Goal: Transaction & Acquisition: Purchase product/service

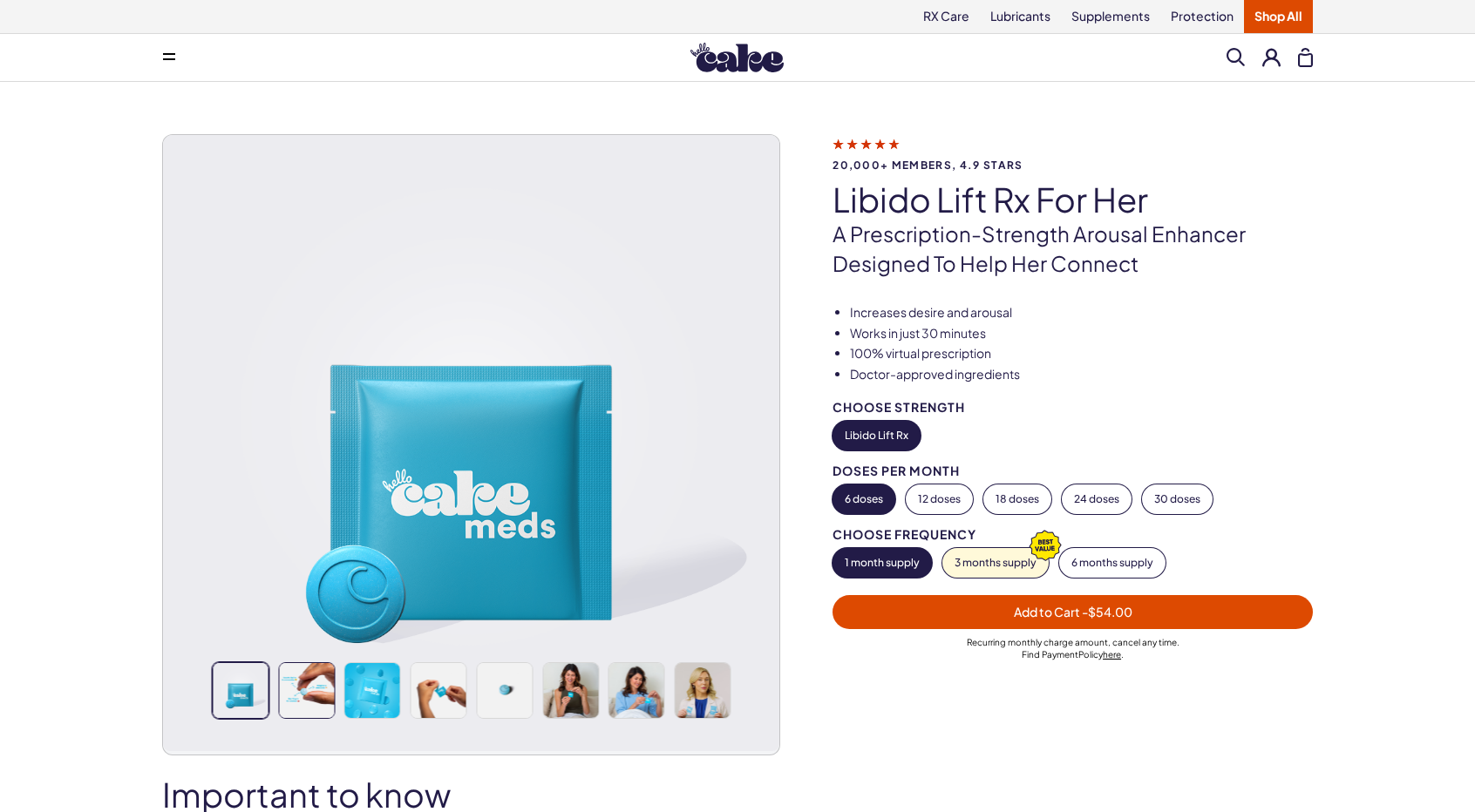
click at [316, 690] on img at bounding box center [307, 691] width 55 height 55
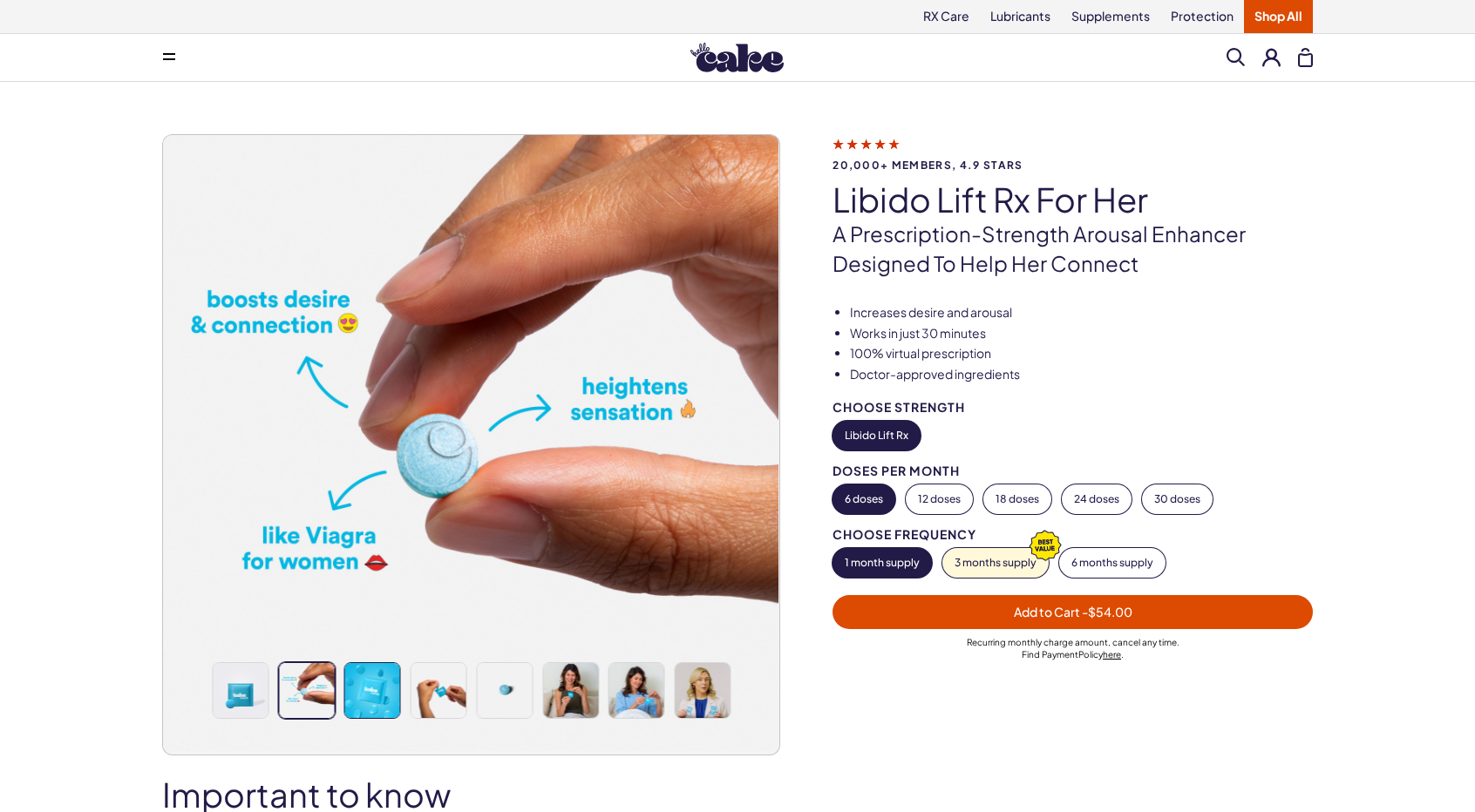
click at [371, 690] on img at bounding box center [373, 691] width 55 height 55
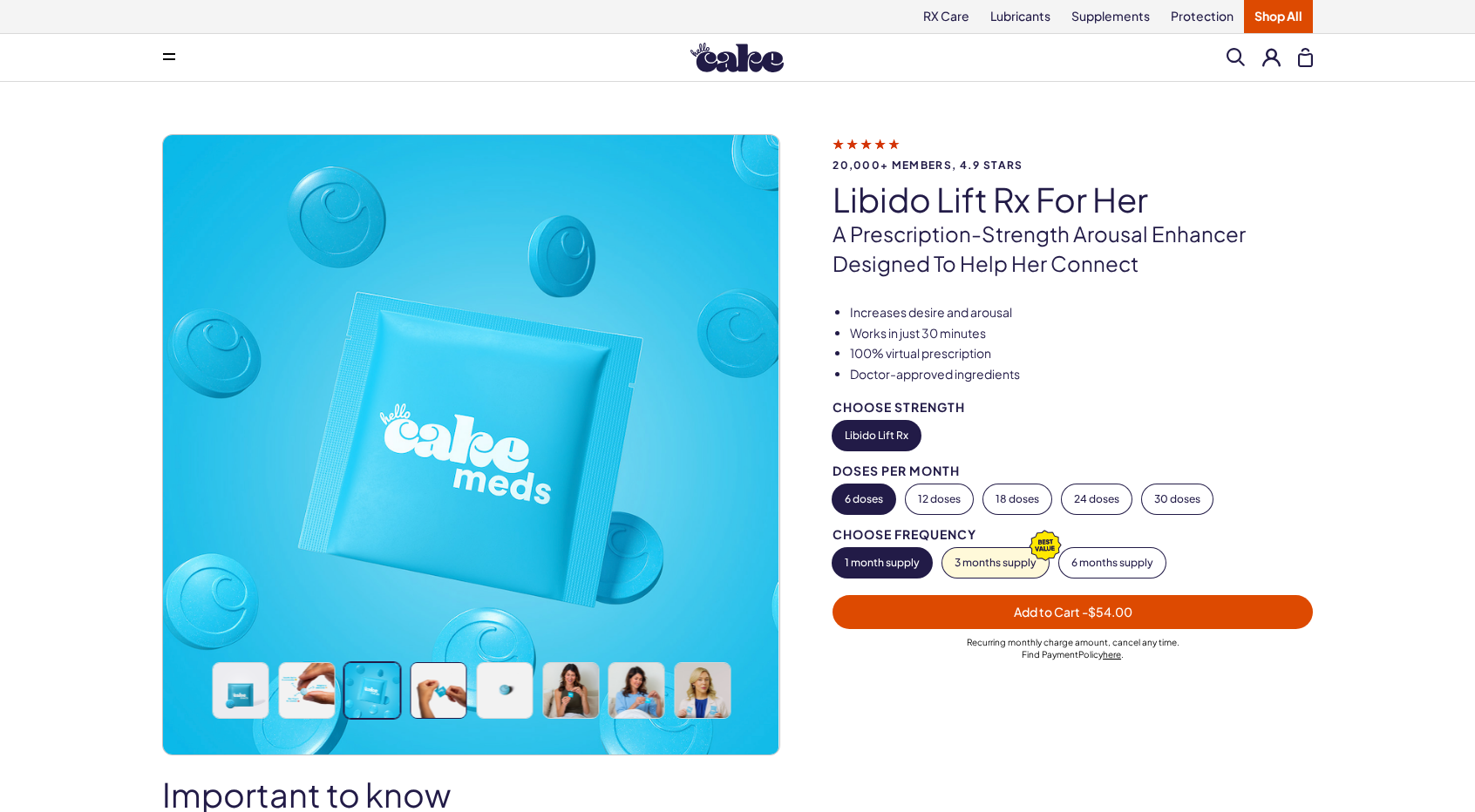
click at [441, 694] on img at bounding box center [439, 691] width 55 height 55
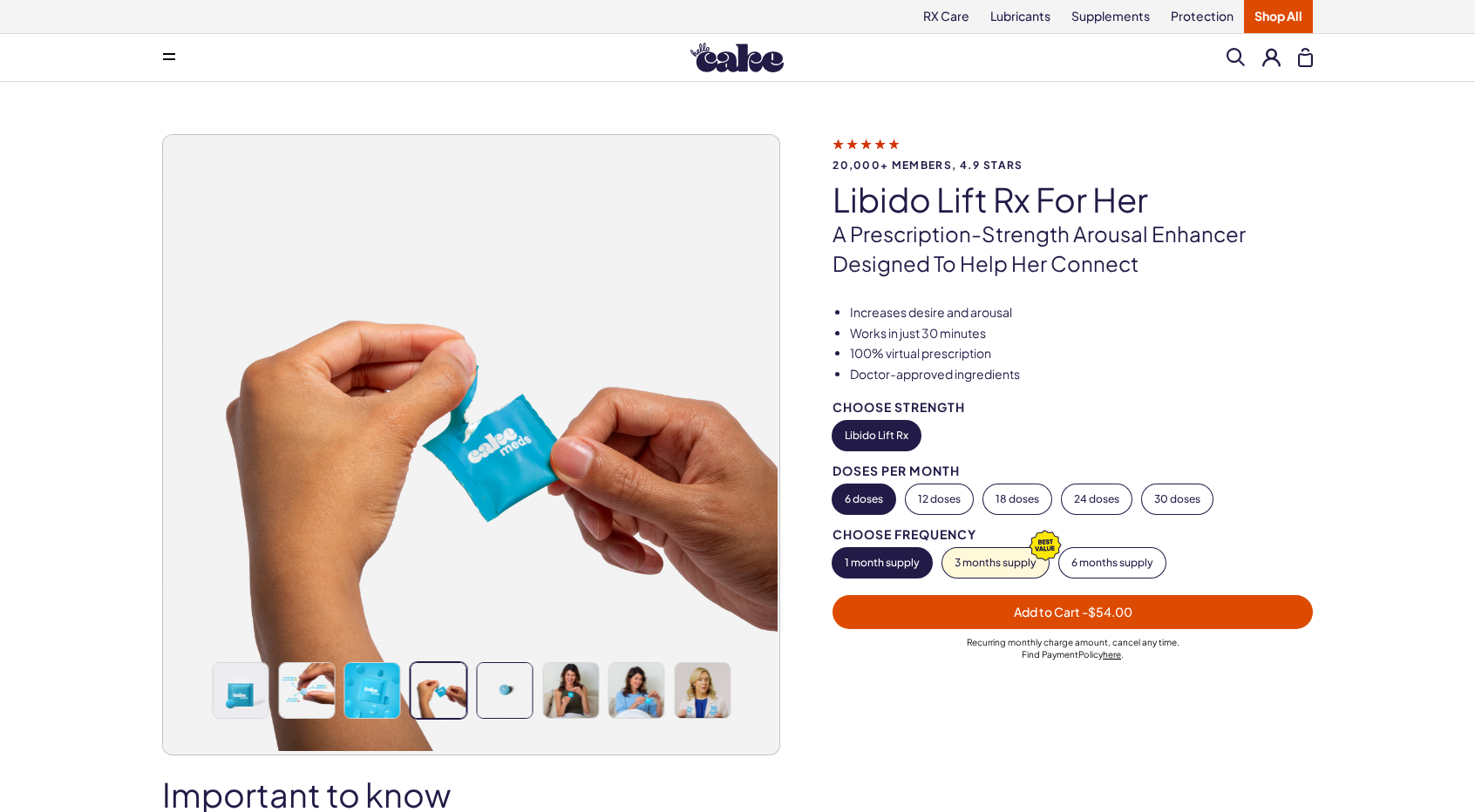
click at [499, 691] on img at bounding box center [504, 691] width 55 height 55
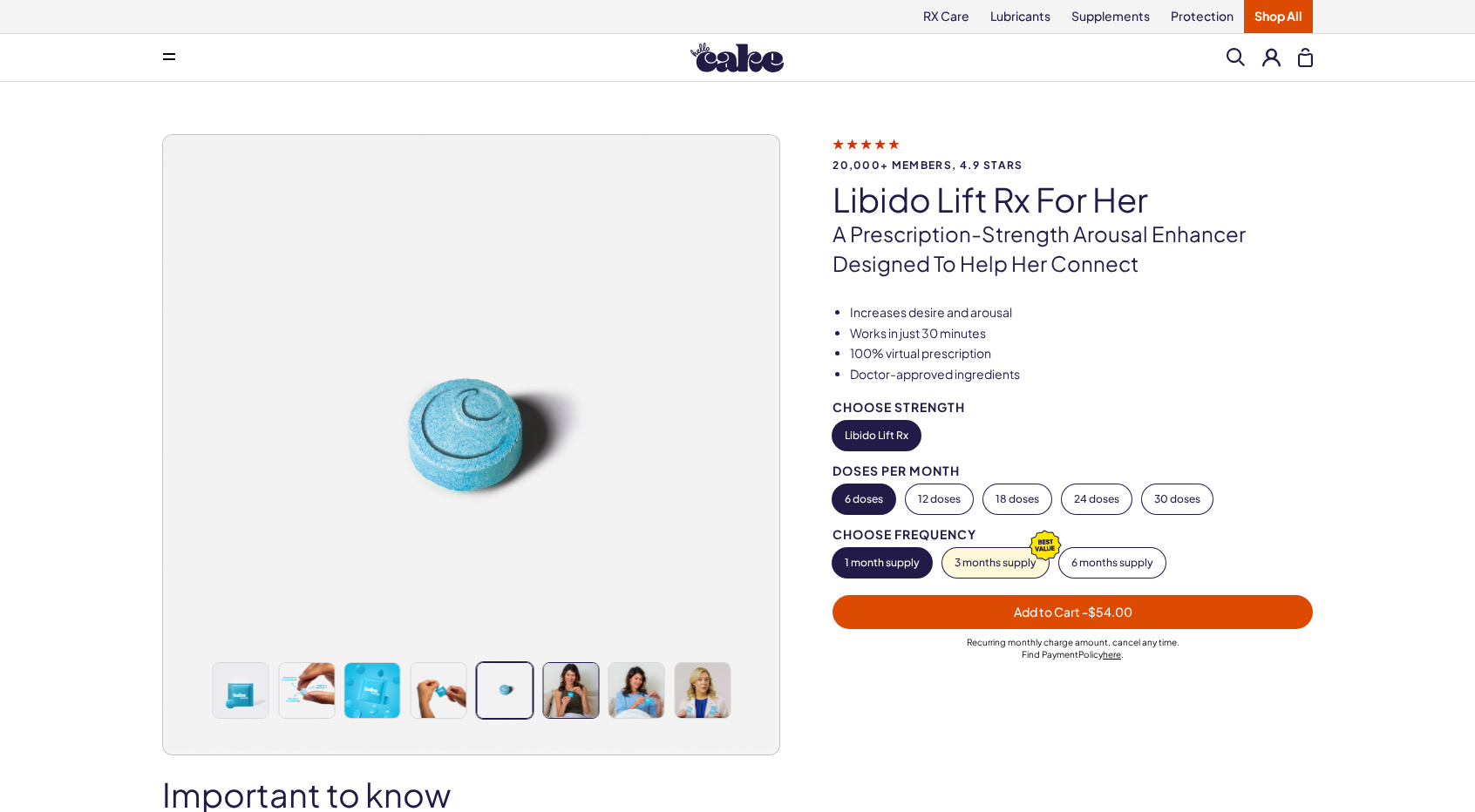
click at [554, 692] on img at bounding box center [571, 691] width 55 height 55
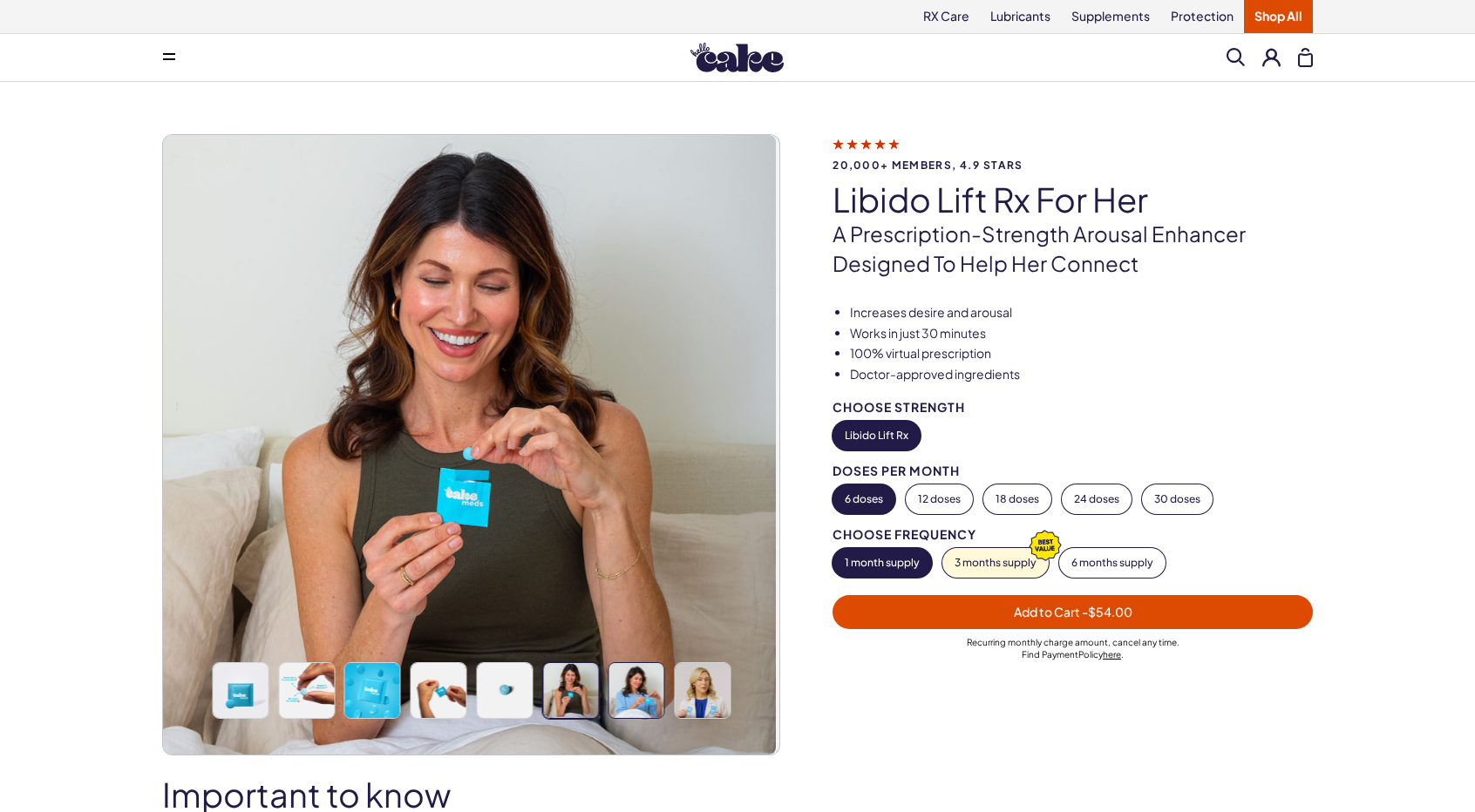
click at [617, 692] on img at bounding box center [637, 691] width 55 height 55
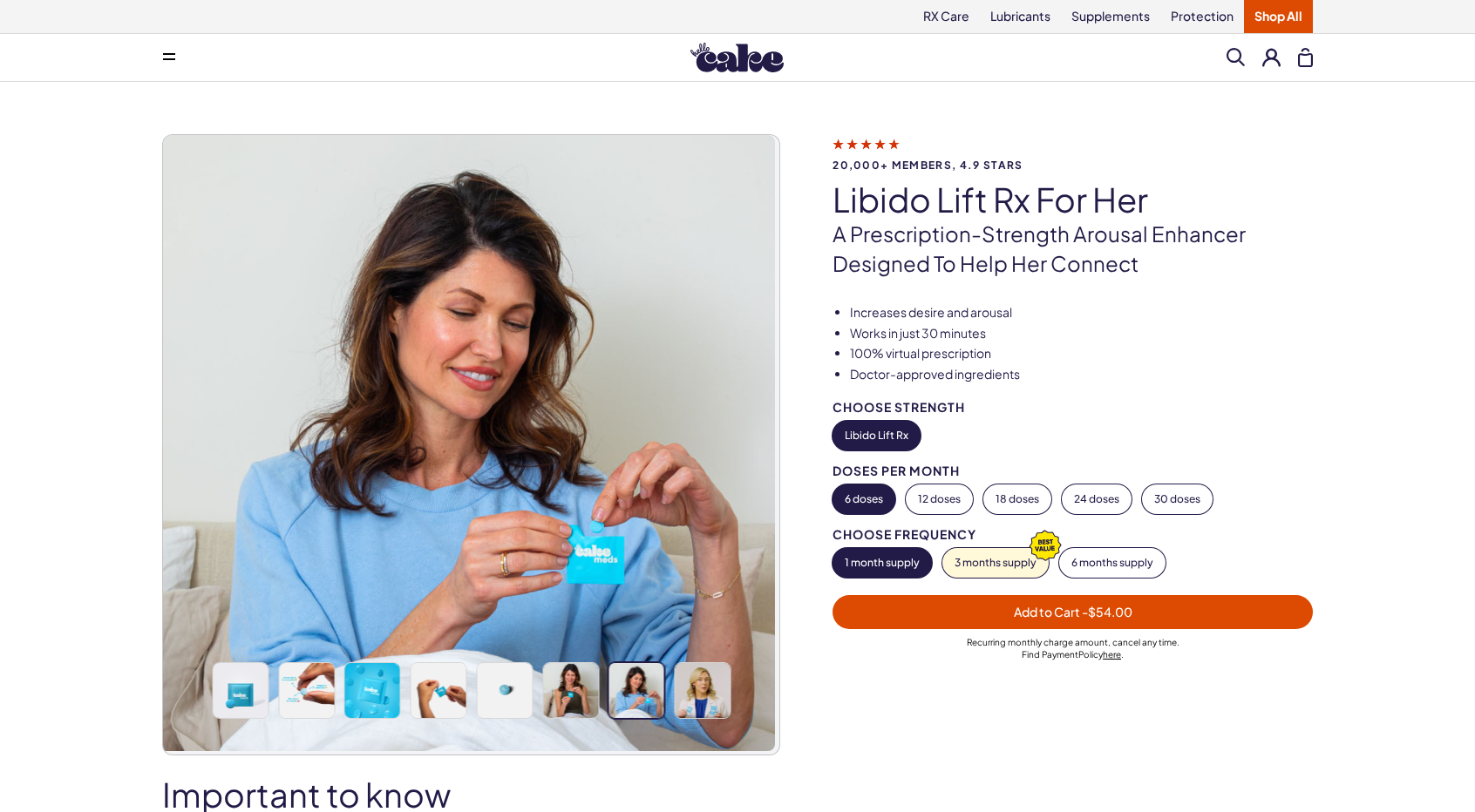
click at [0, 0] on div "**********" at bounding box center [0, 0] width 0 height 0
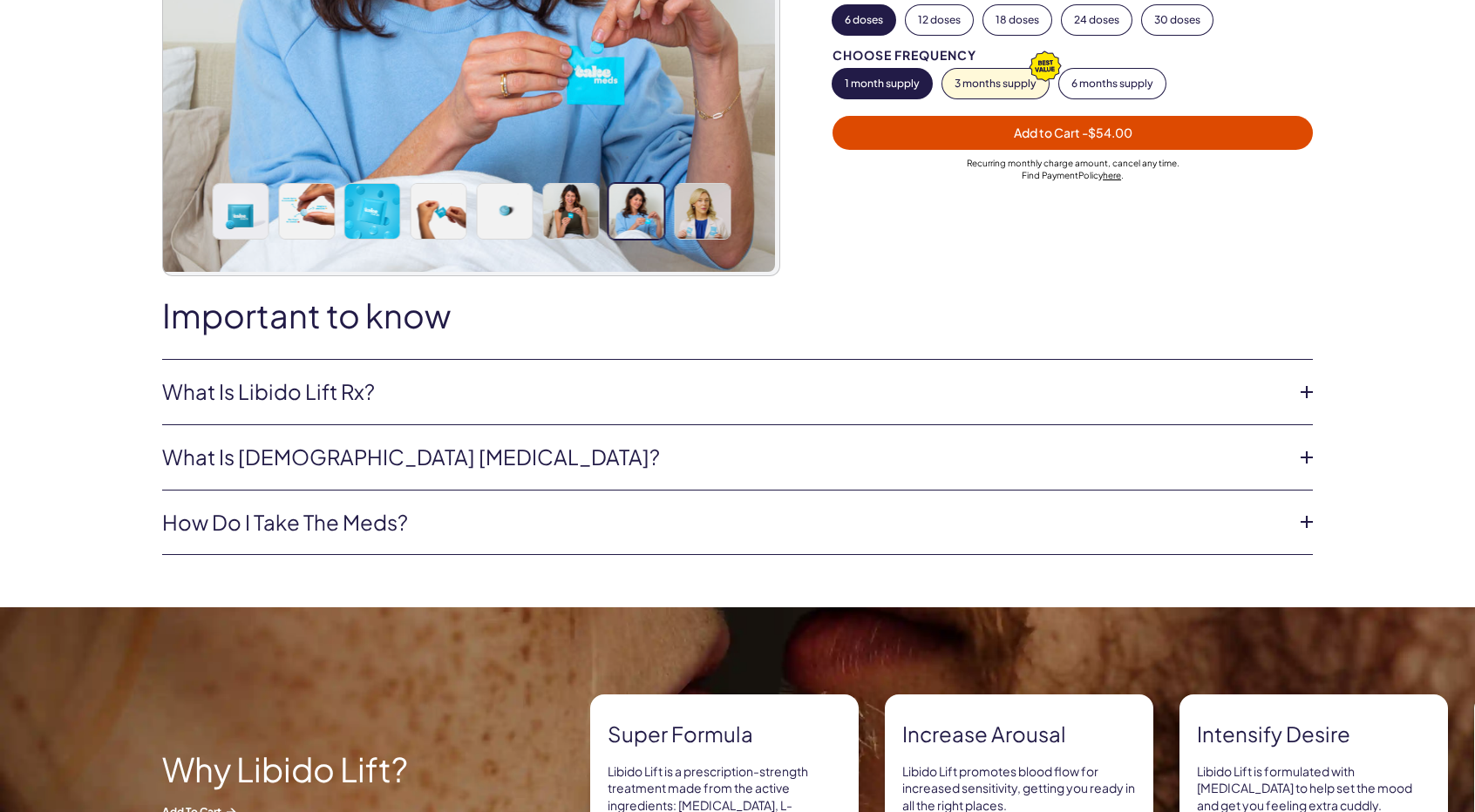
scroll to position [523, 0]
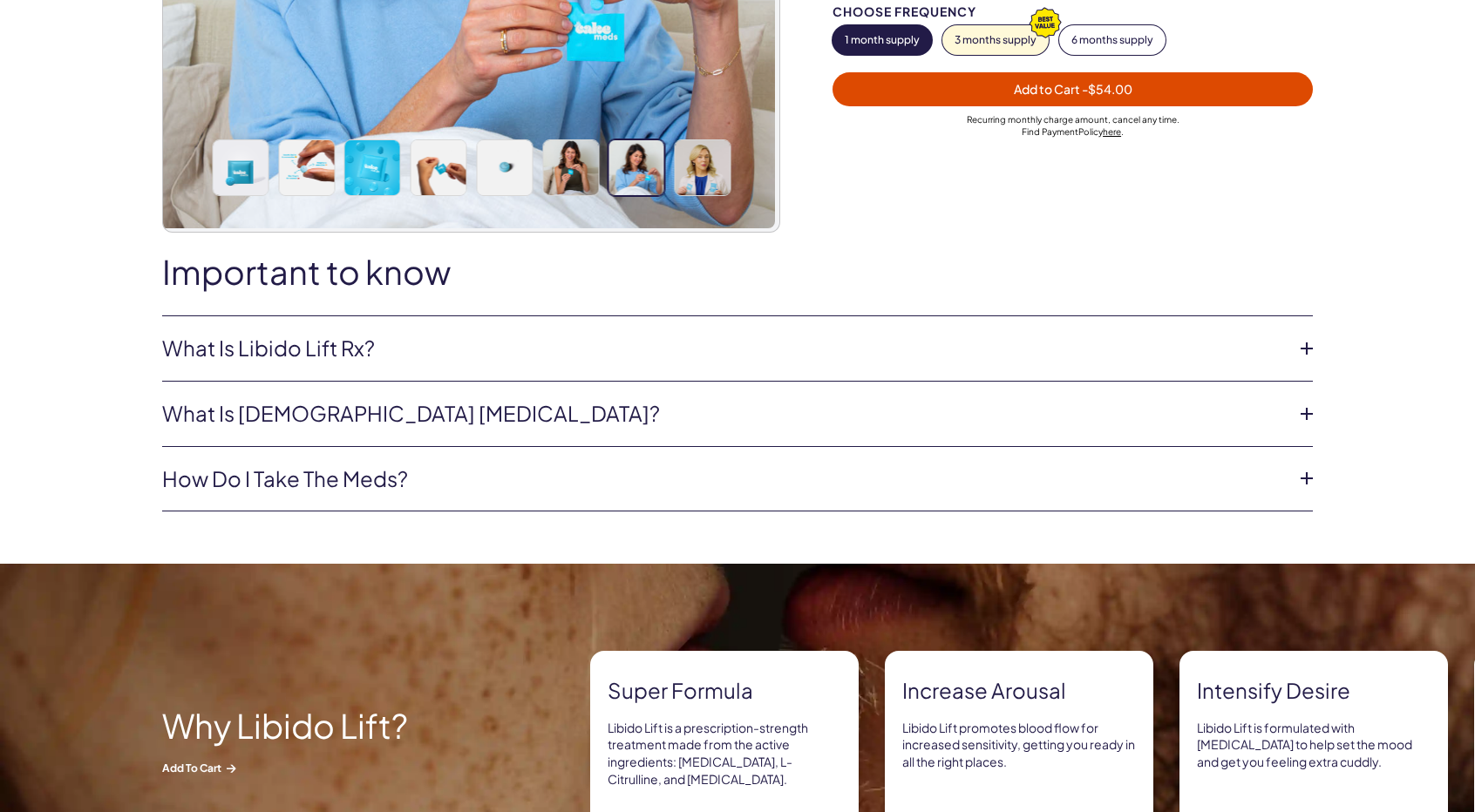
click at [245, 342] on link "What is Libido Lift Rx?" at bounding box center [724, 348] width 1123 height 29
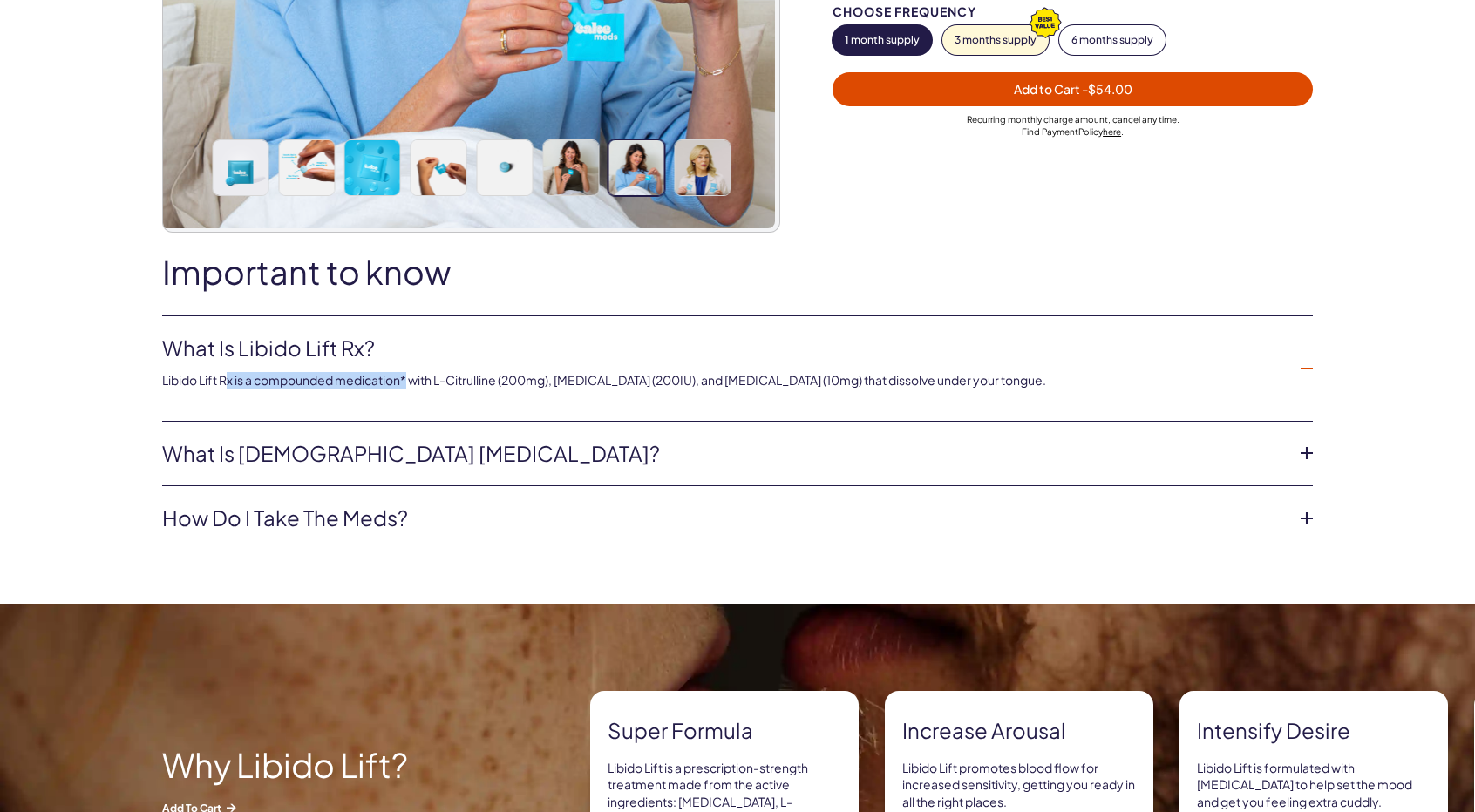
drag, startPoint x: 236, startPoint y: 384, endPoint x: 413, endPoint y: 379, distance: 177.1
click at [412, 379] on p "Libido Lift Rx is a compounded medication* with L-Citrulline (200mg), Oxytocin …" at bounding box center [724, 381] width 1123 height 18
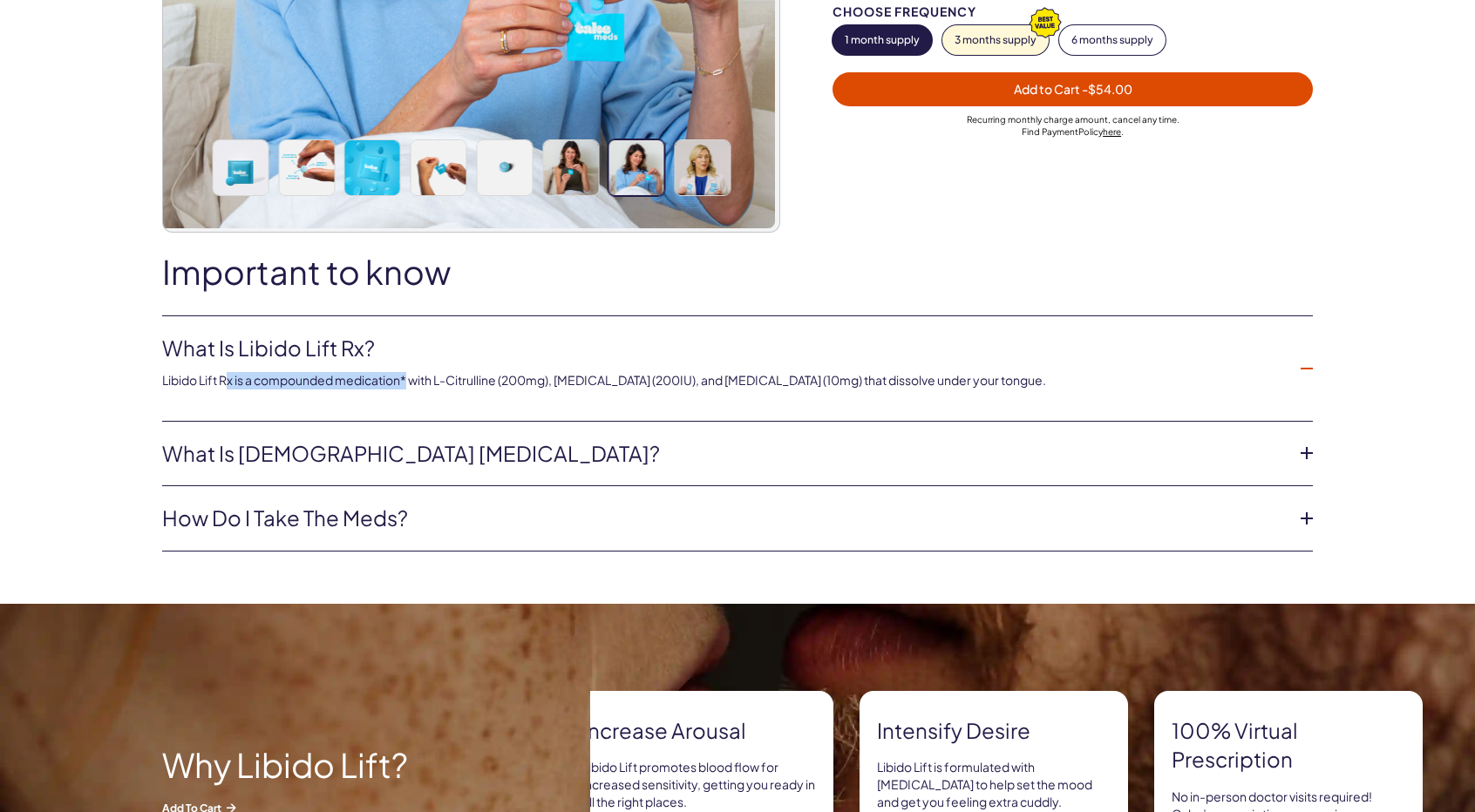
click at [352, 449] on link "What is female sexual dysfunction?" at bounding box center [724, 453] width 1123 height 29
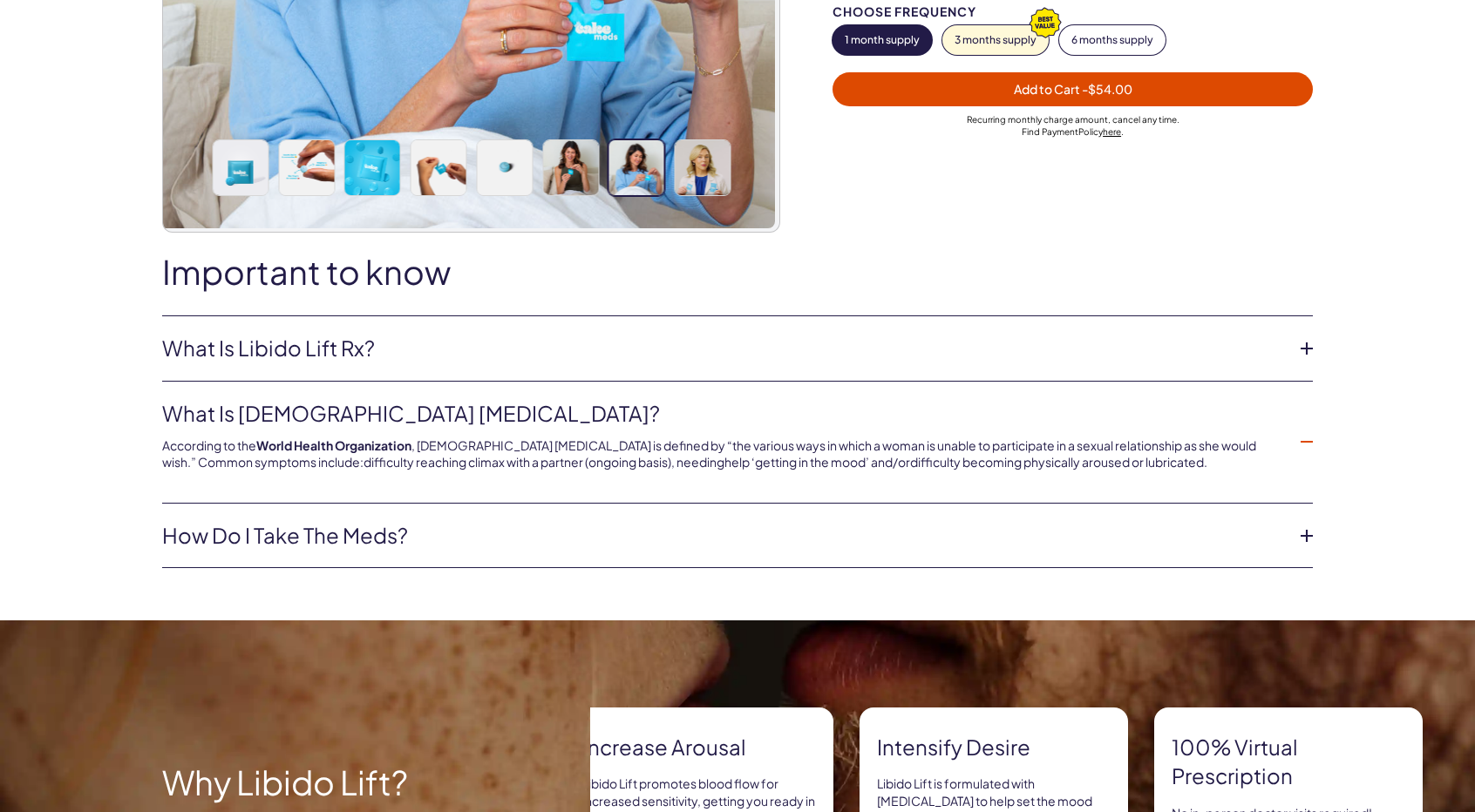
click at [320, 542] on link "How do I take the meds?" at bounding box center [724, 535] width 1123 height 29
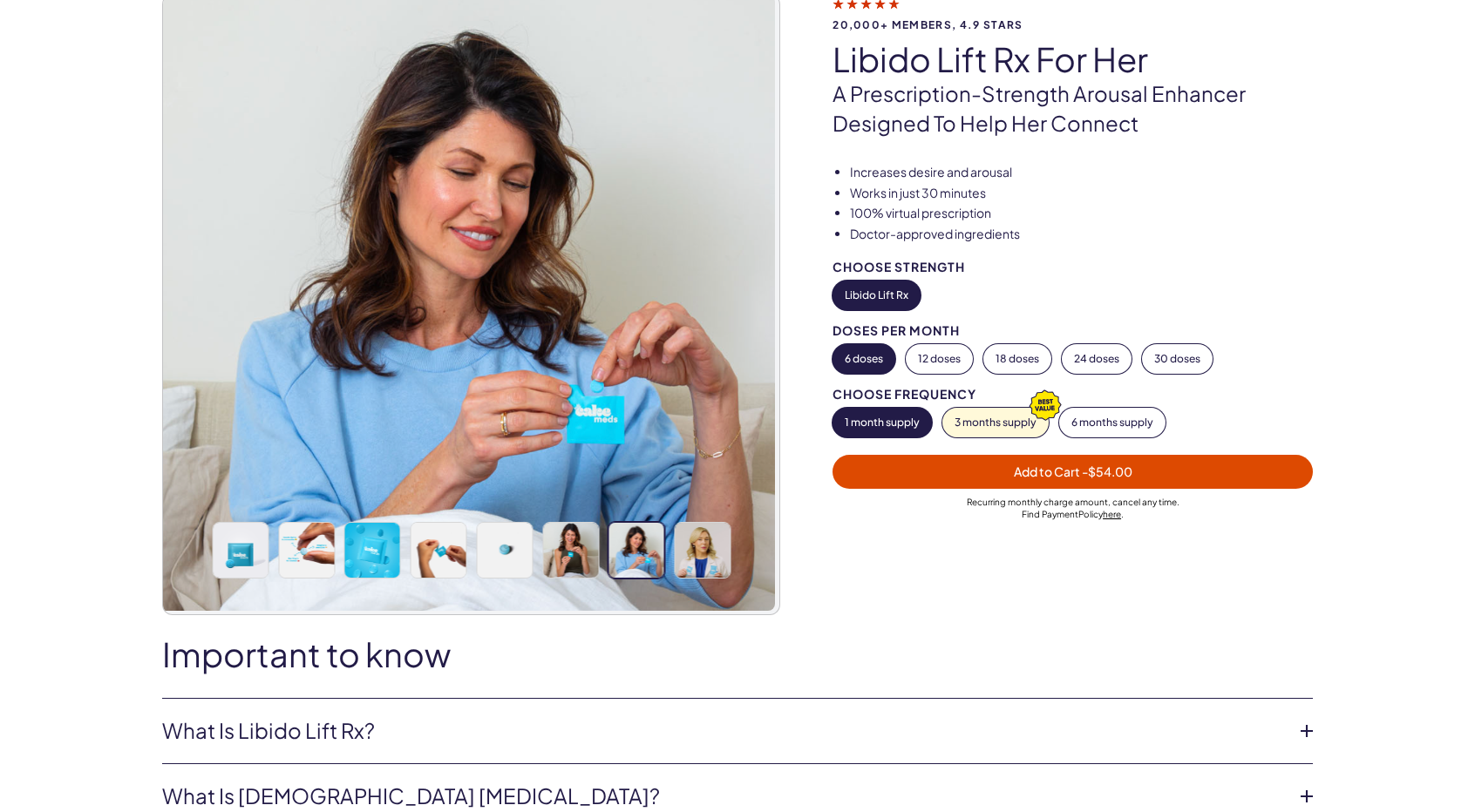
scroll to position [0, 0]
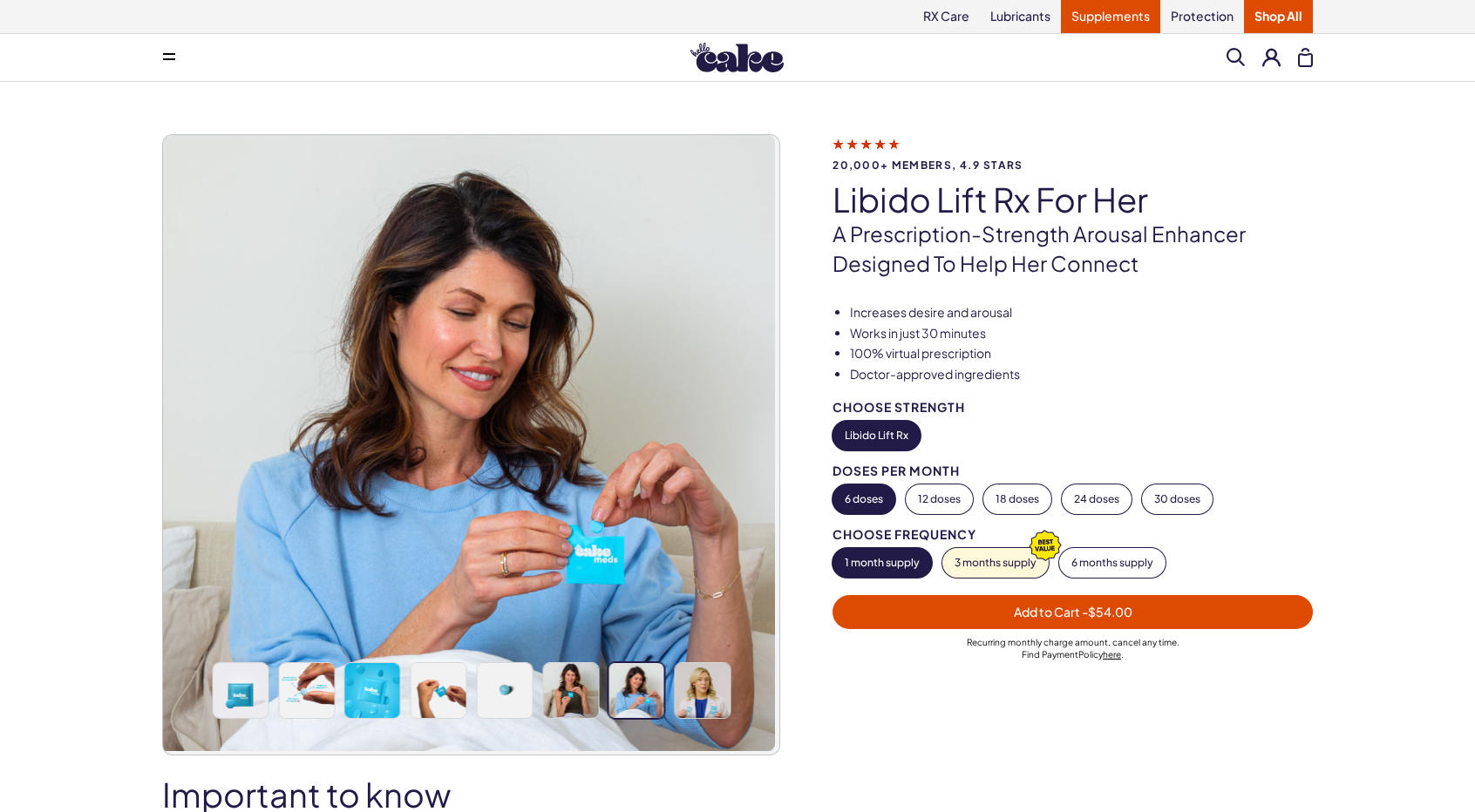
click at [1109, 15] on link "Supplements" at bounding box center [1110, 16] width 99 height 33
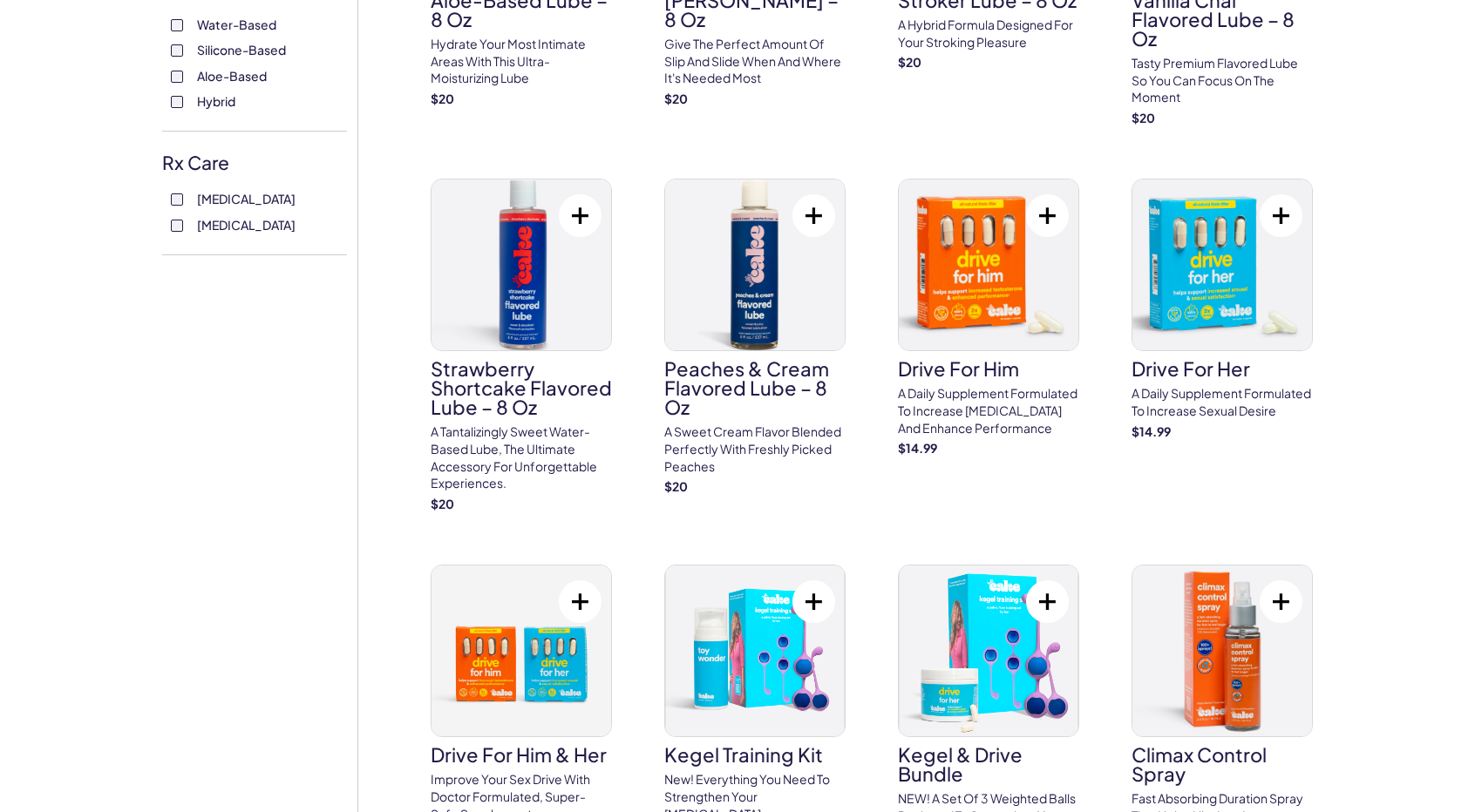
scroll to position [697, 0]
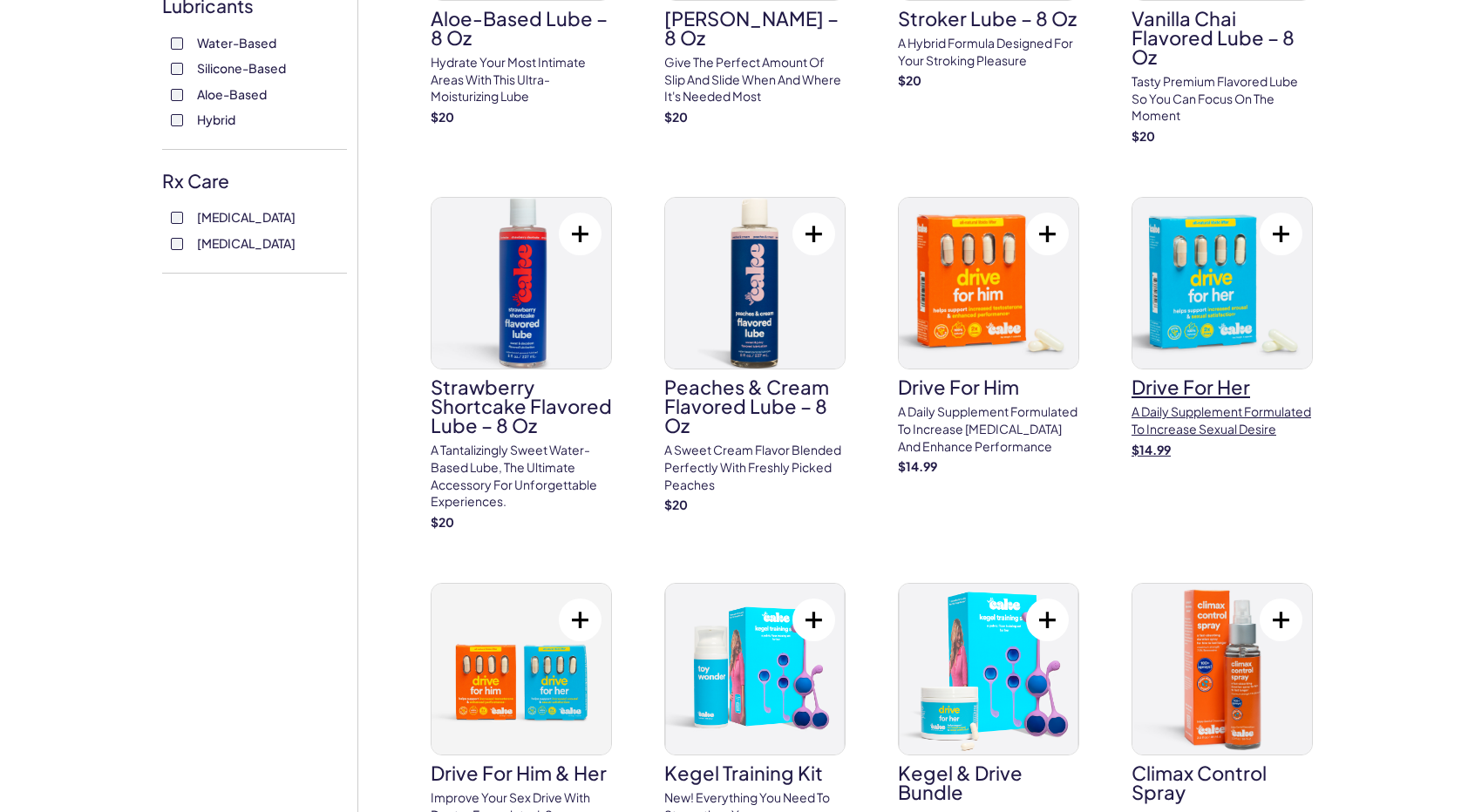
click at [1203, 394] on h3 "drive for her" at bounding box center [1222, 386] width 181 height 19
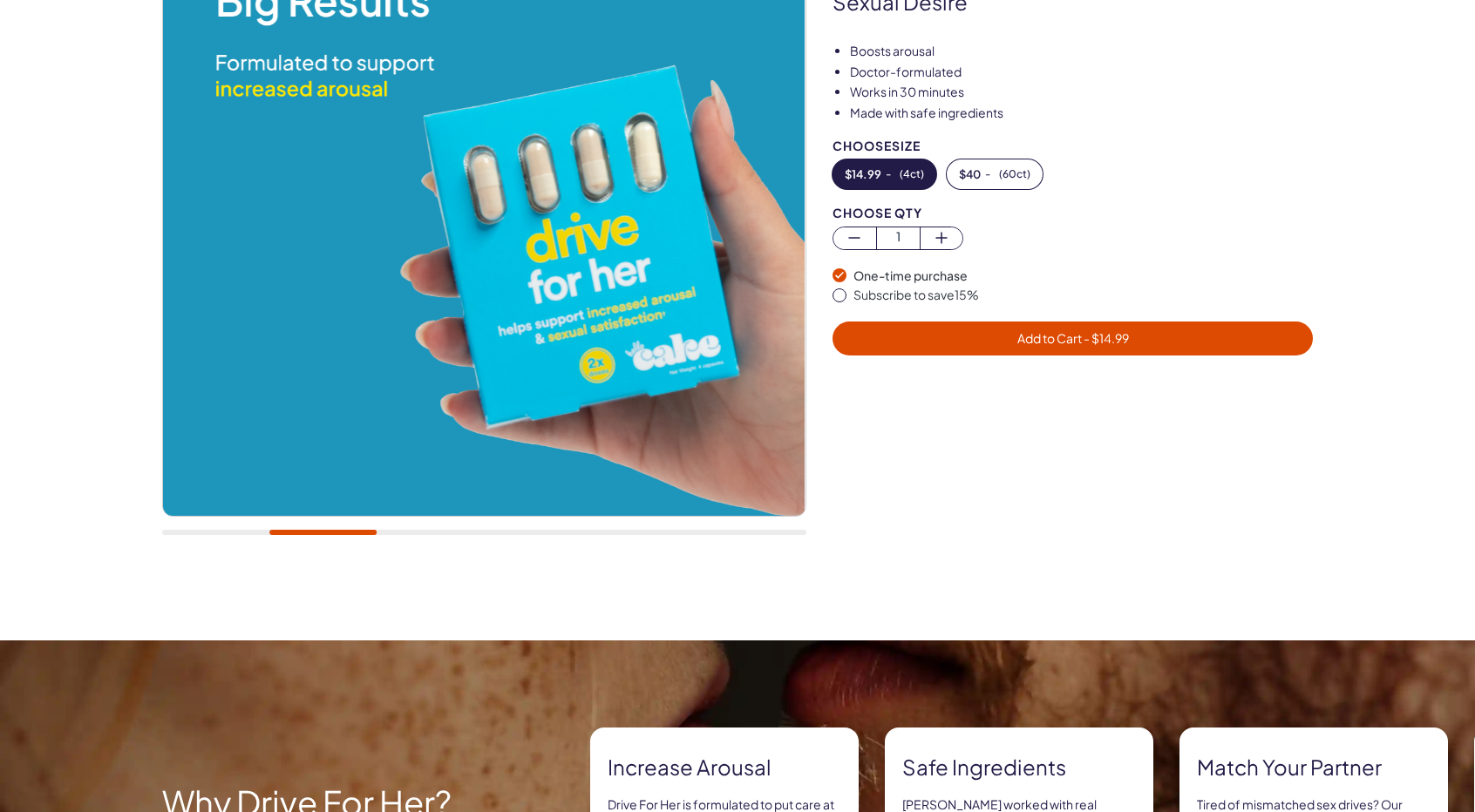
scroll to position [174, 0]
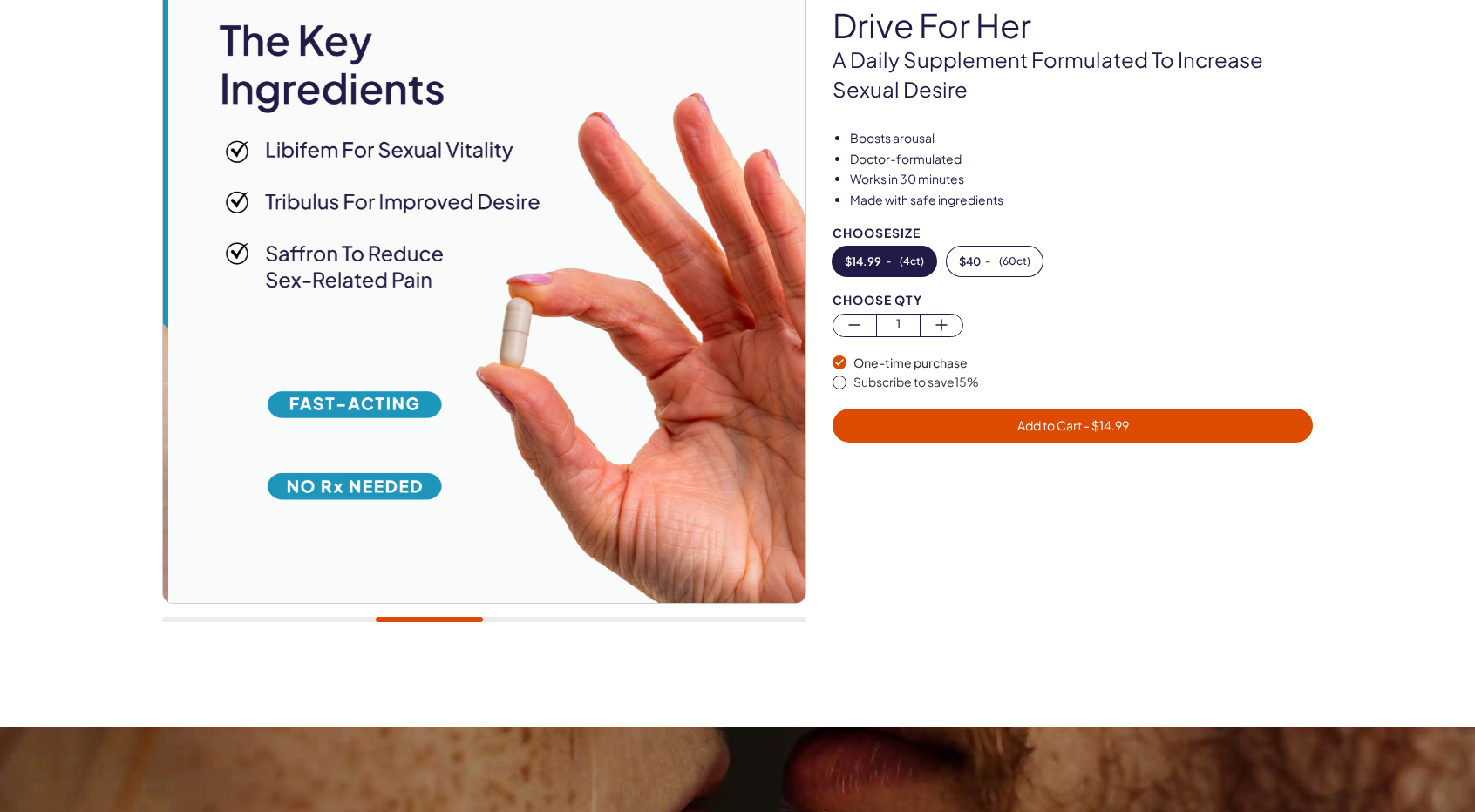
click at [430, 620] on div at bounding box center [485, 620] width 644 height 5
